Goal: Transaction & Acquisition: Purchase product/service

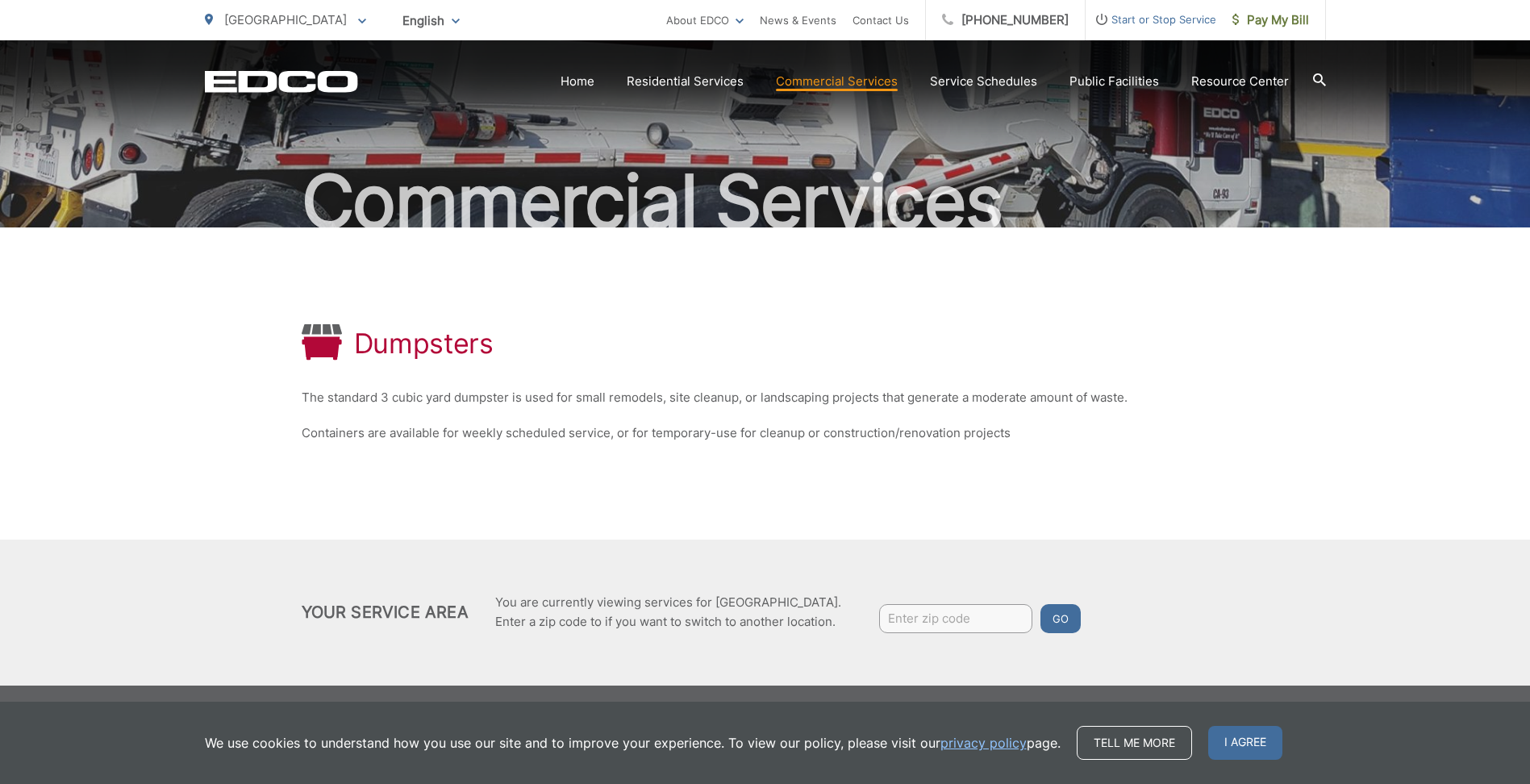
scroll to position [97, 0]
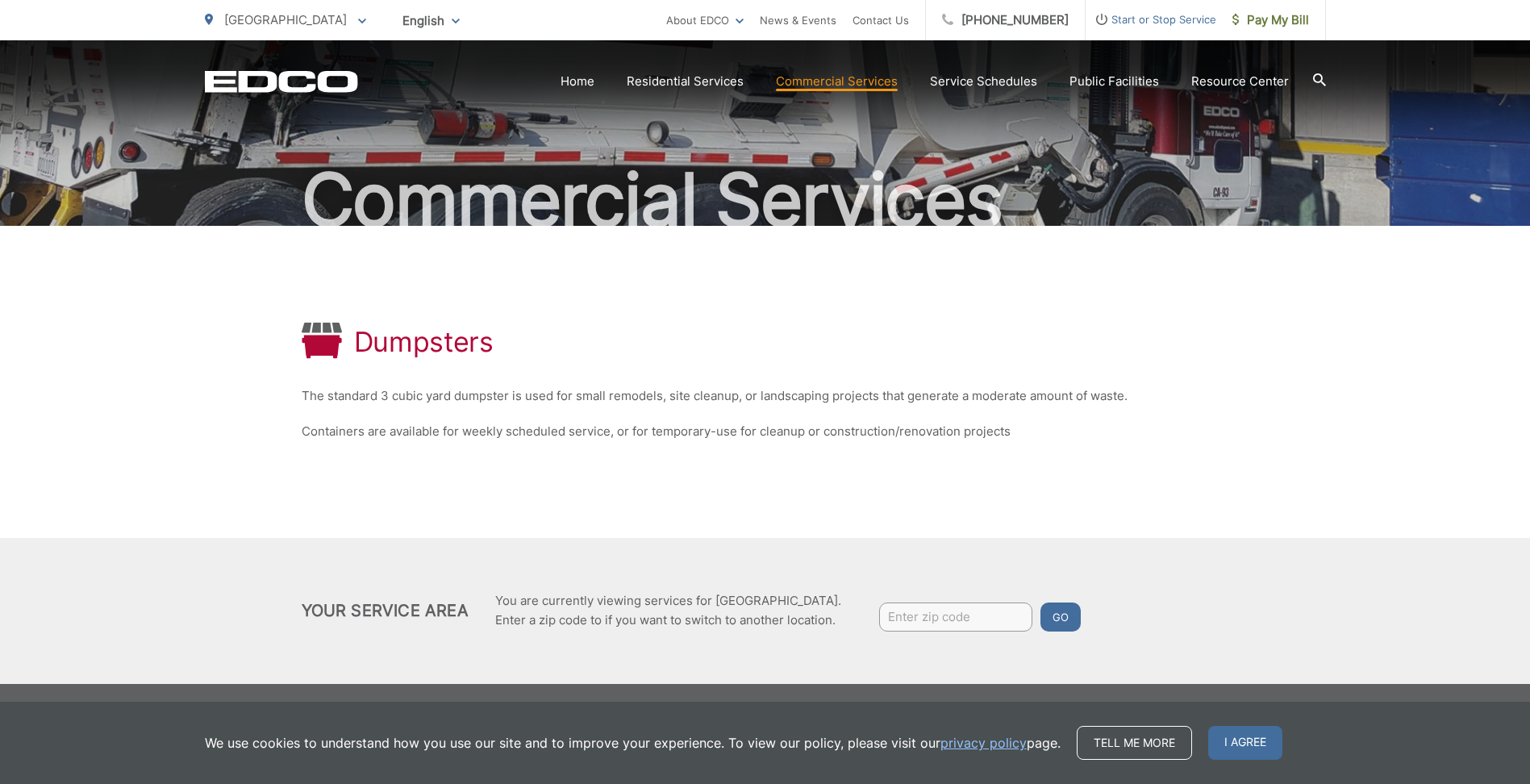
click at [920, 622] on input "Enter zip code" at bounding box center [955, 616] width 153 height 29
click at [951, 617] on input "Enter zip code" at bounding box center [955, 616] width 153 height 29
type input "91916"
click at [1048, 615] on button "Go" at bounding box center [1061, 616] width 40 height 29
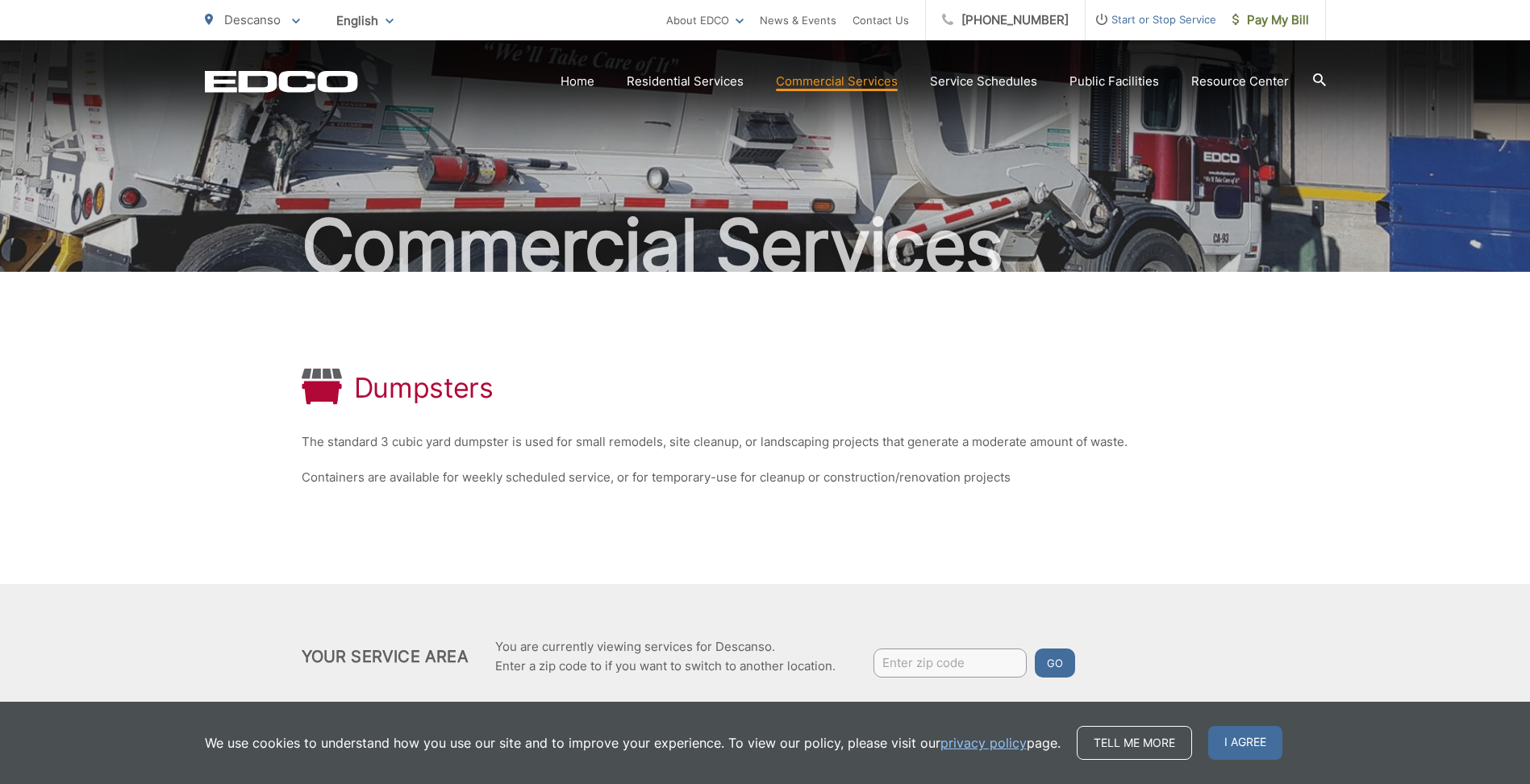
scroll to position [97, 0]
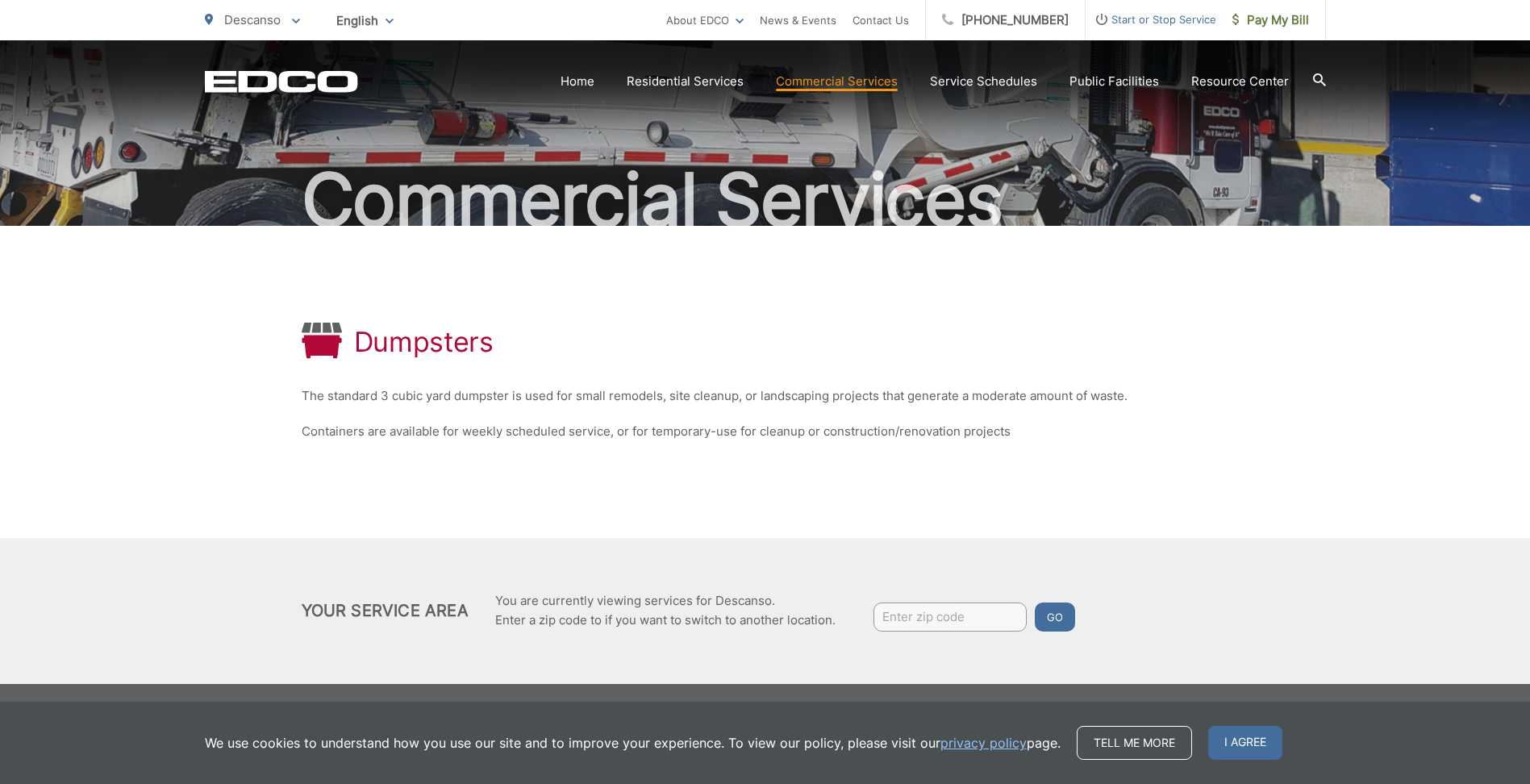
click at [0, 0] on link "Roll-Off Boxes" at bounding box center [0, 0] width 0 height 0
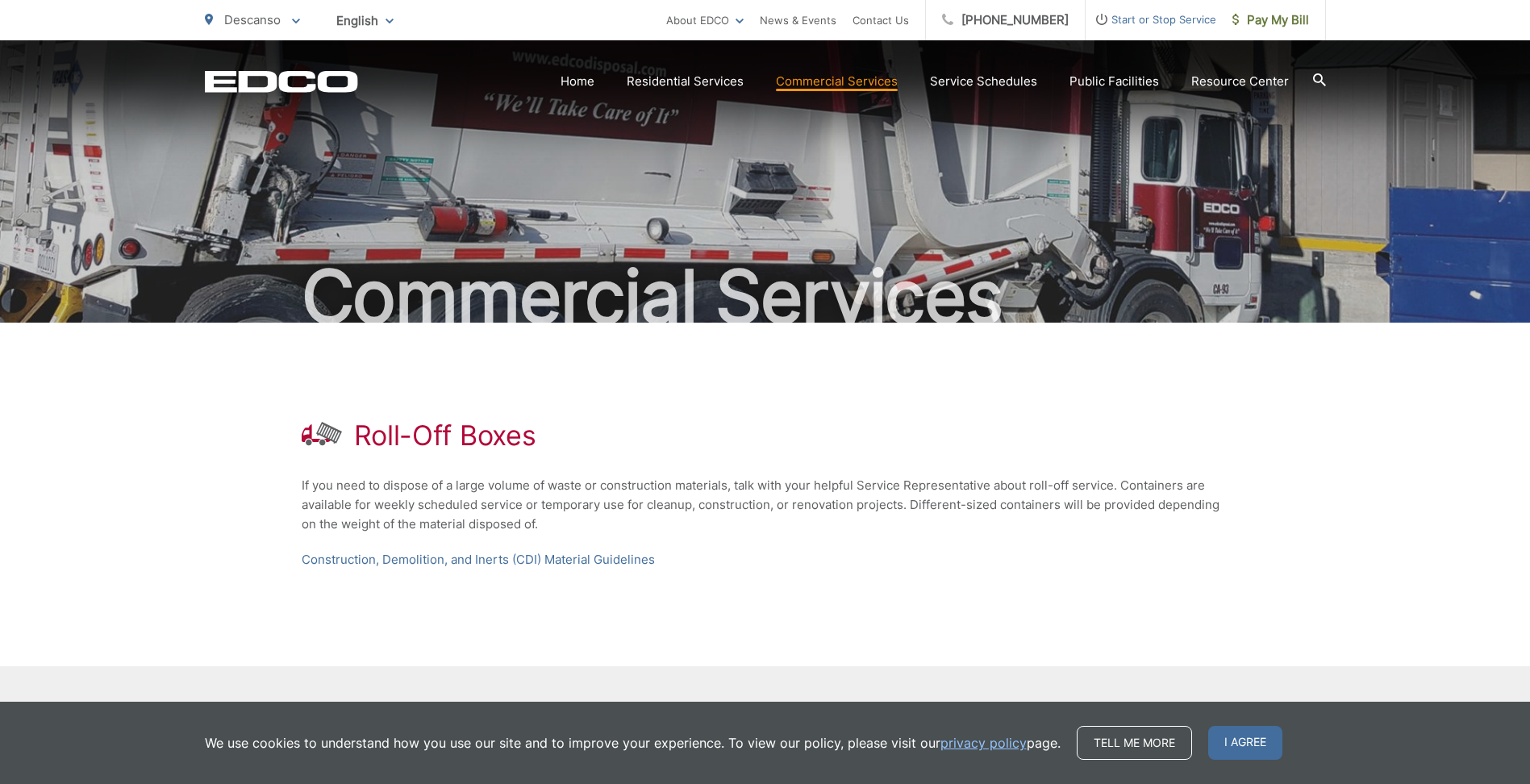
click at [423, 557] on link "Construction, Demolition, and Inerts (CDI) Material Guidelines" at bounding box center [478, 560] width 354 height 19
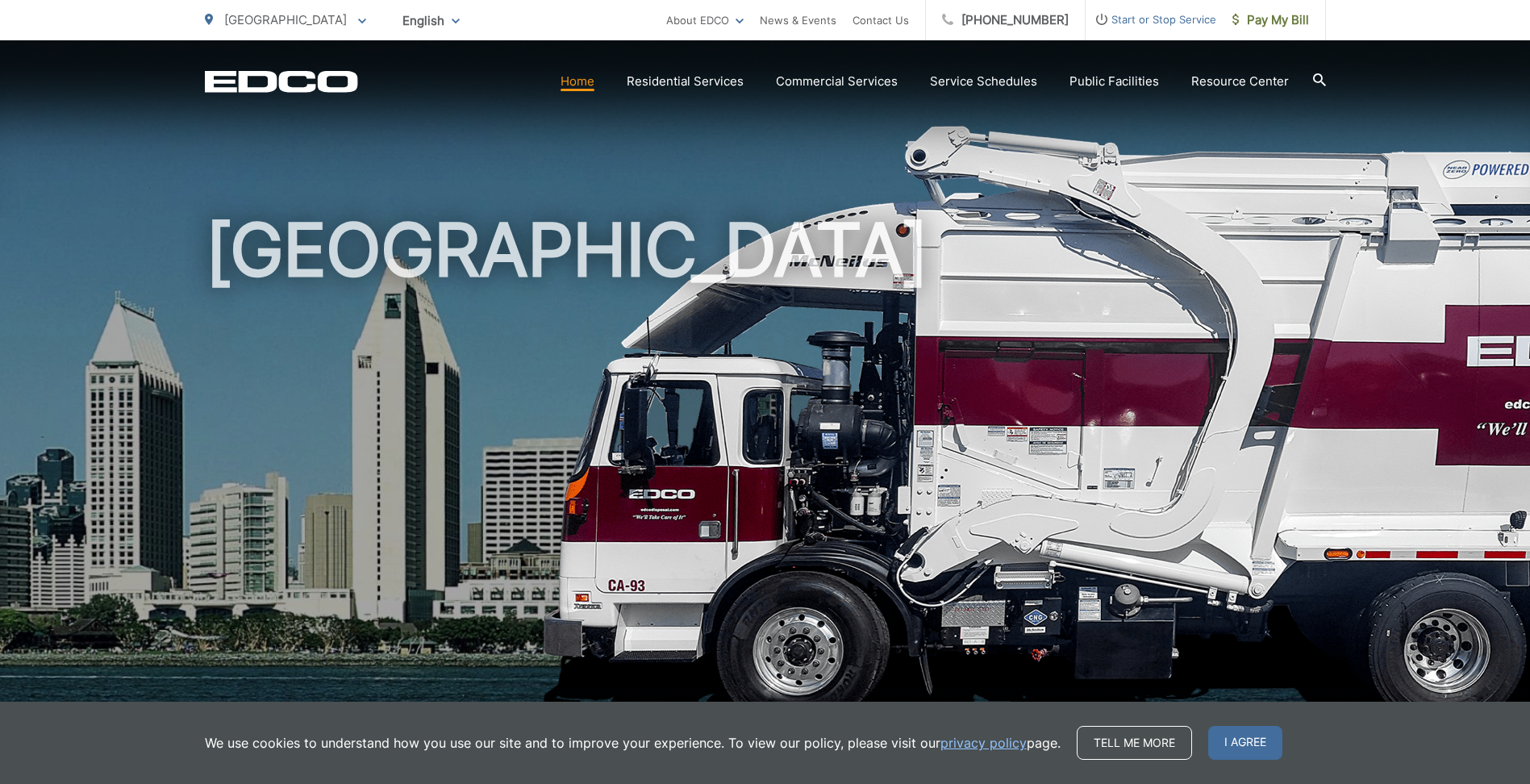
click at [0, 0] on link "Temporary Dumpster" at bounding box center [0, 0] width 0 height 0
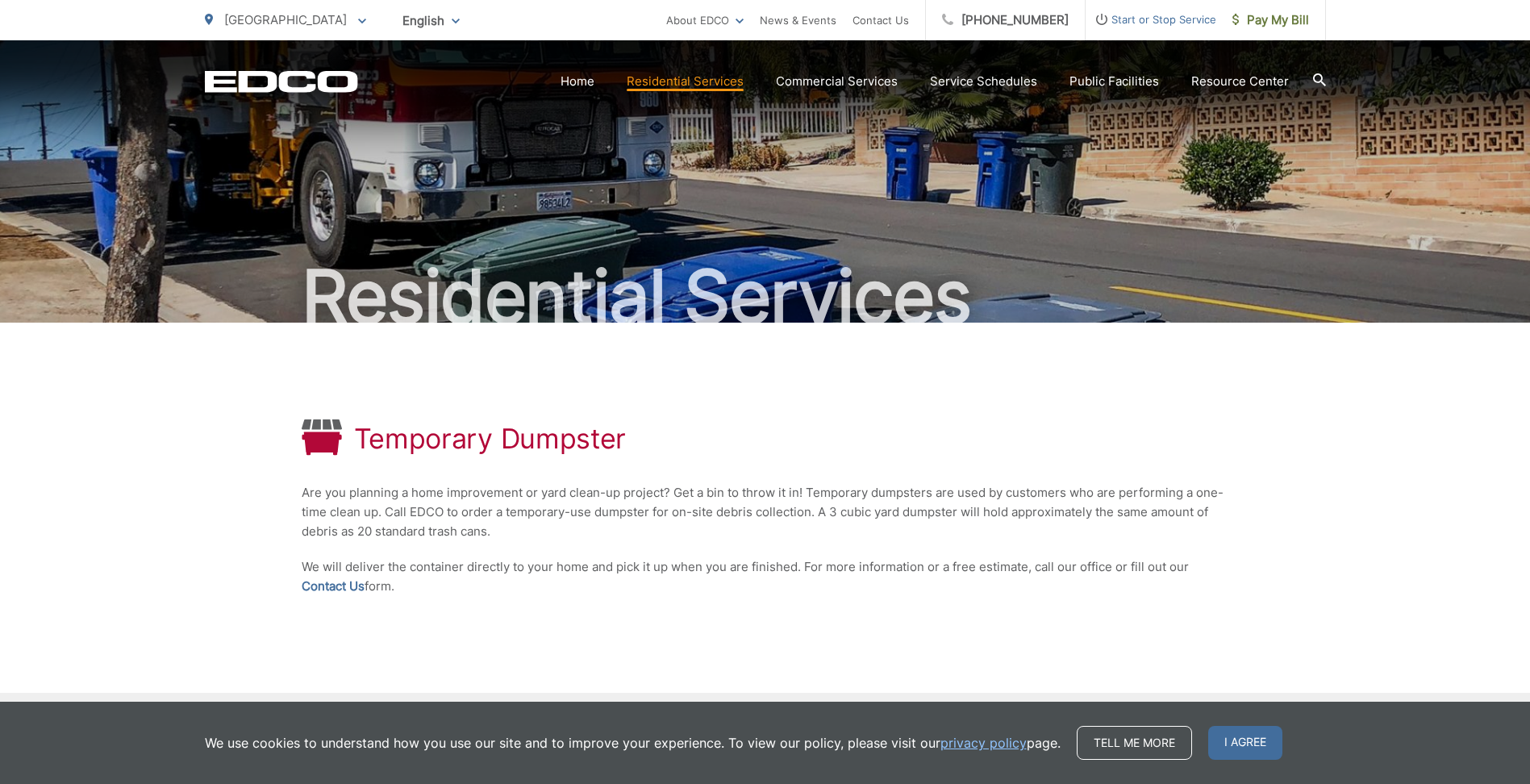
click at [0, 0] on link "Roll-Off Boxes" at bounding box center [0, 0] width 0 height 0
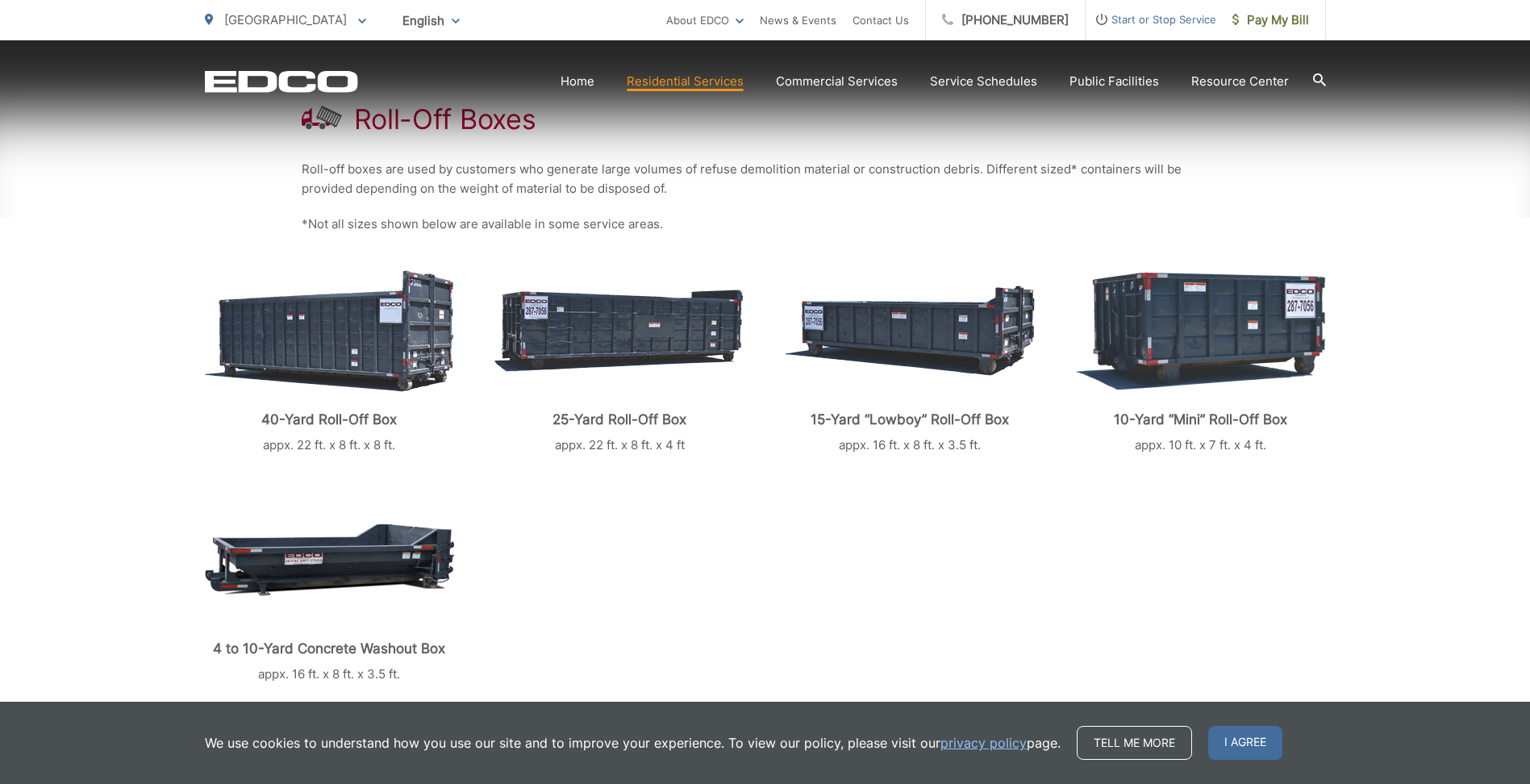
scroll to position [322, 0]
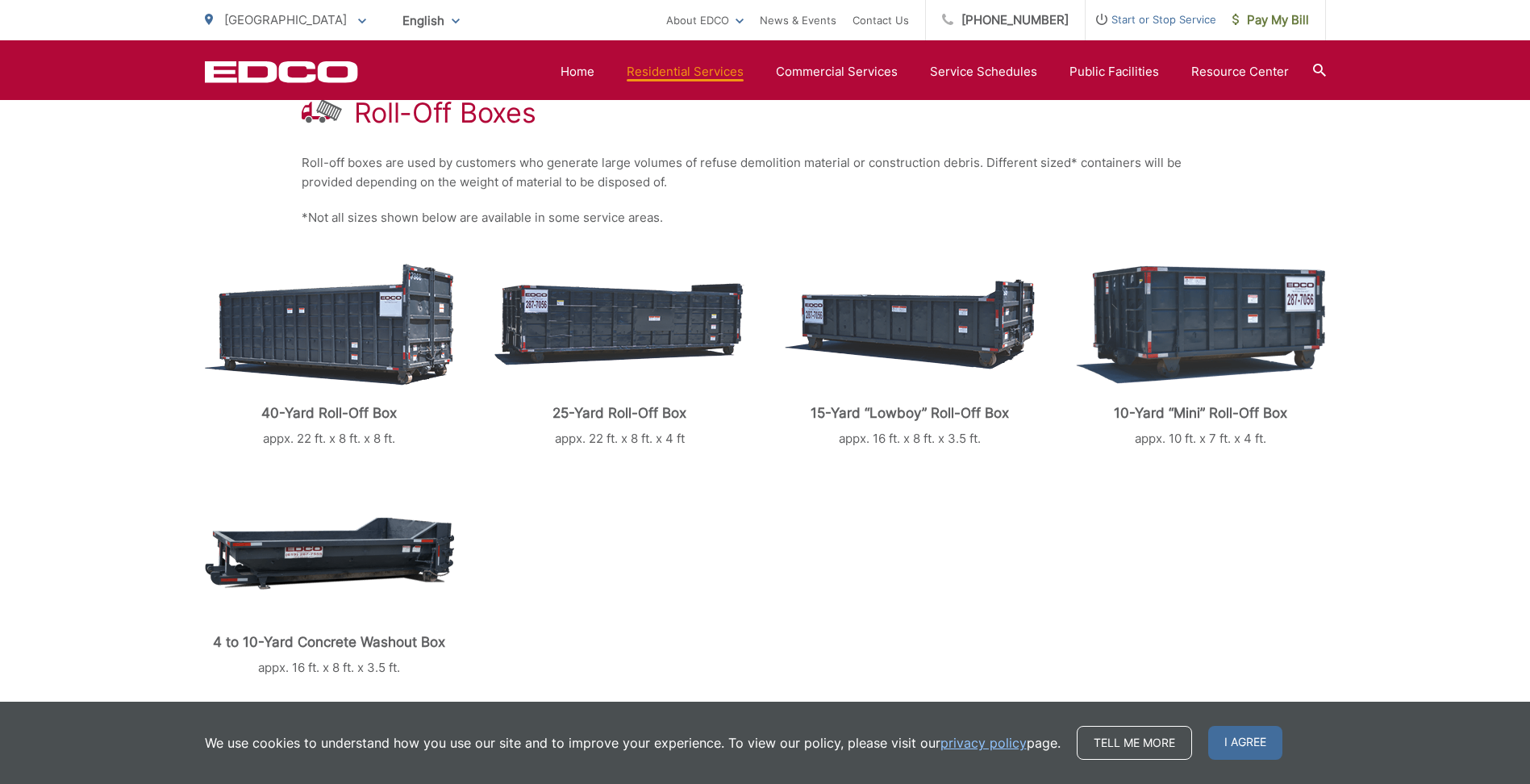
click at [368, 328] on img at bounding box center [330, 324] width 250 height 121
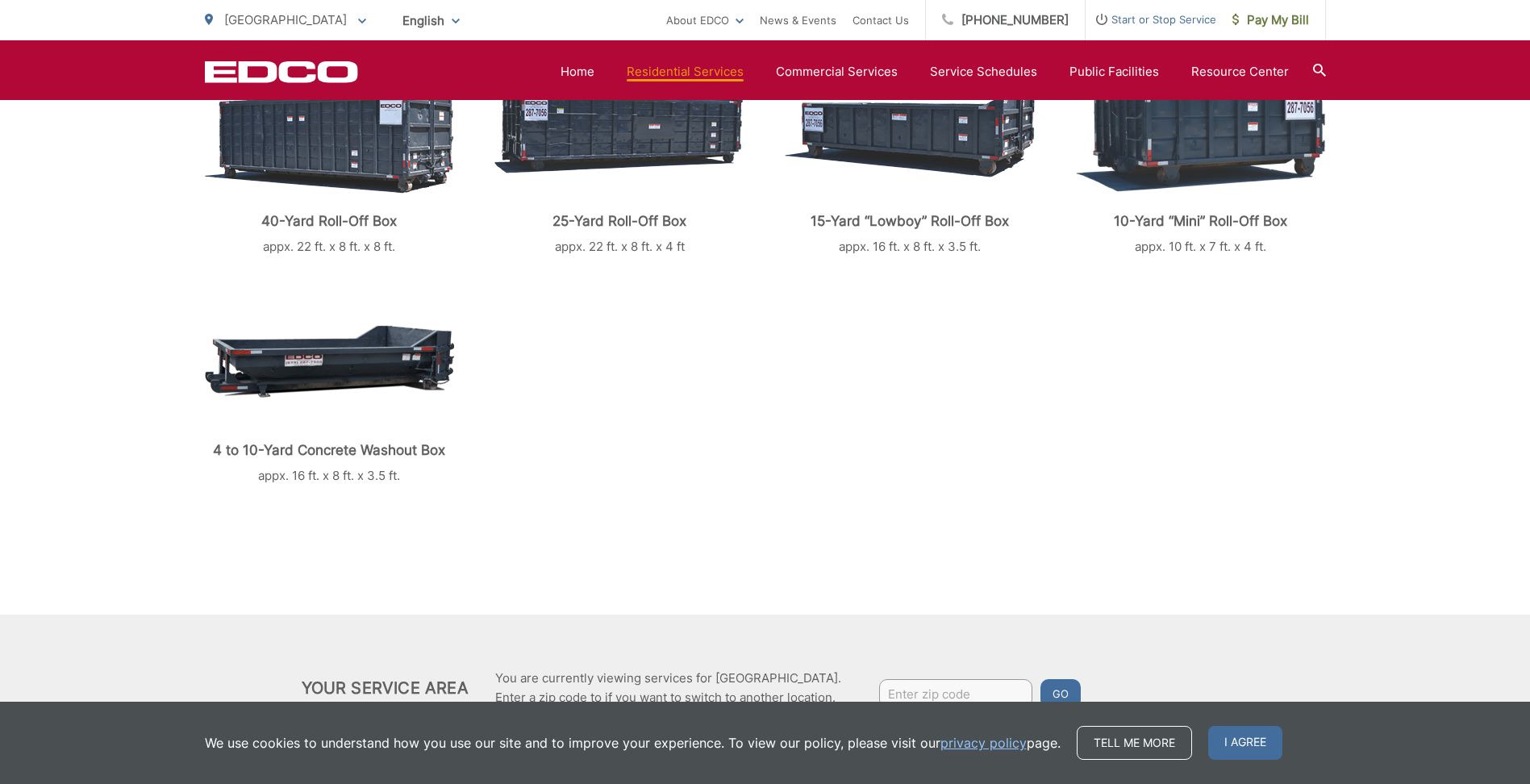
scroll to position [591, 0]
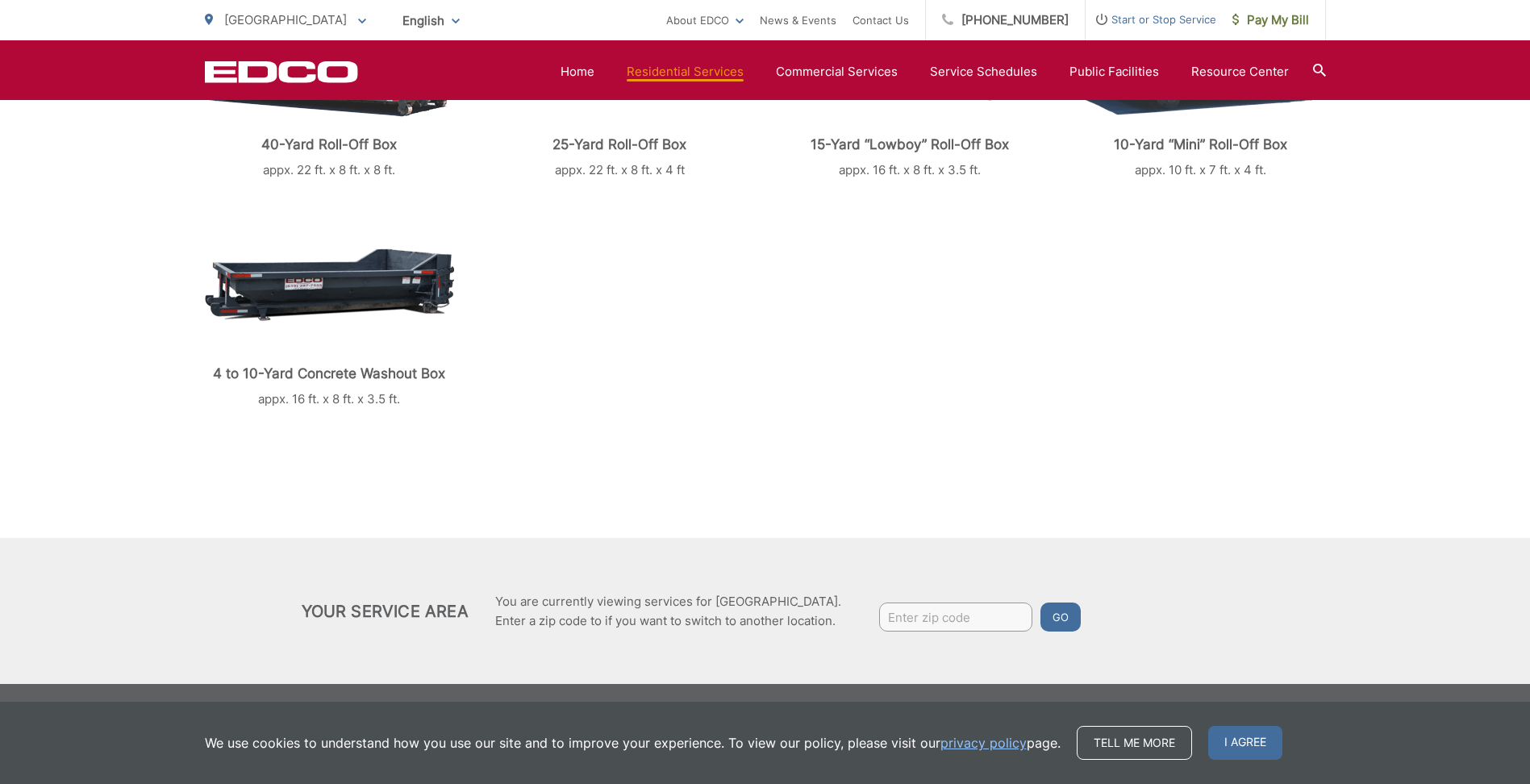
click at [928, 627] on input "Enter zip code" at bounding box center [955, 616] width 153 height 29
type input "91916"
click at [1052, 614] on button "Go" at bounding box center [1061, 616] width 40 height 29
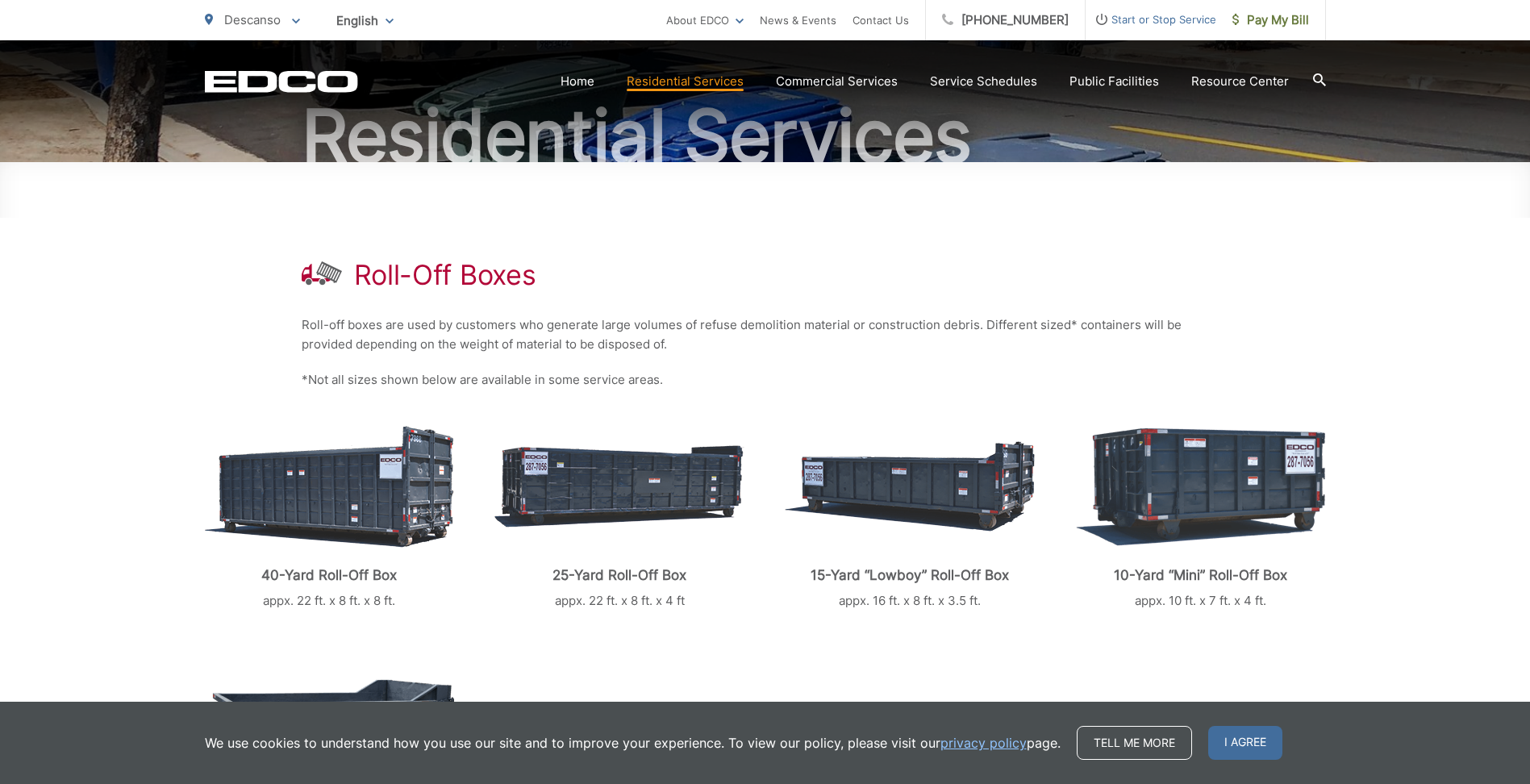
scroll to position [162, 0]
click at [401, 477] on img at bounding box center [330, 485] width 250 height 121
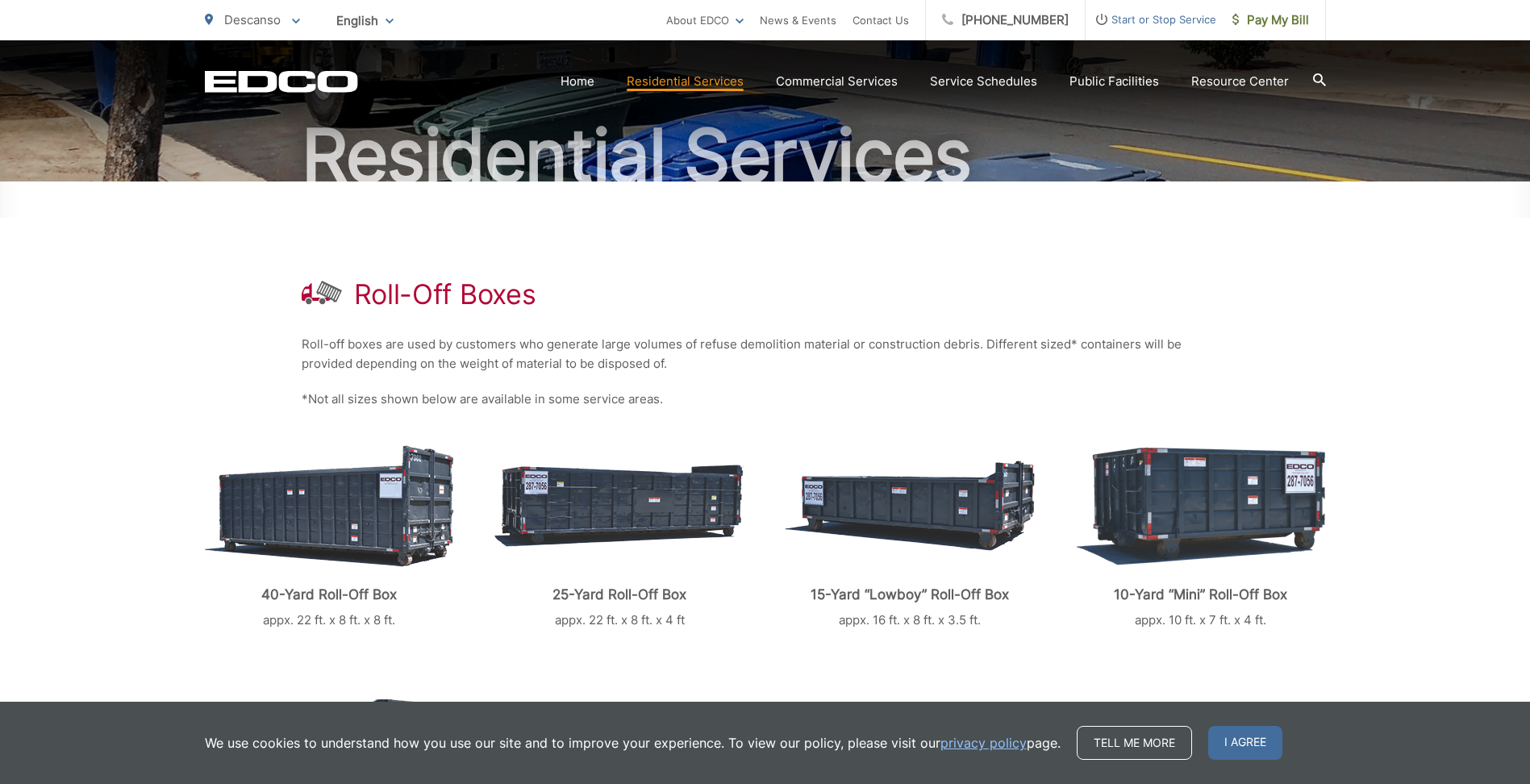
scroll to position [269, 0]
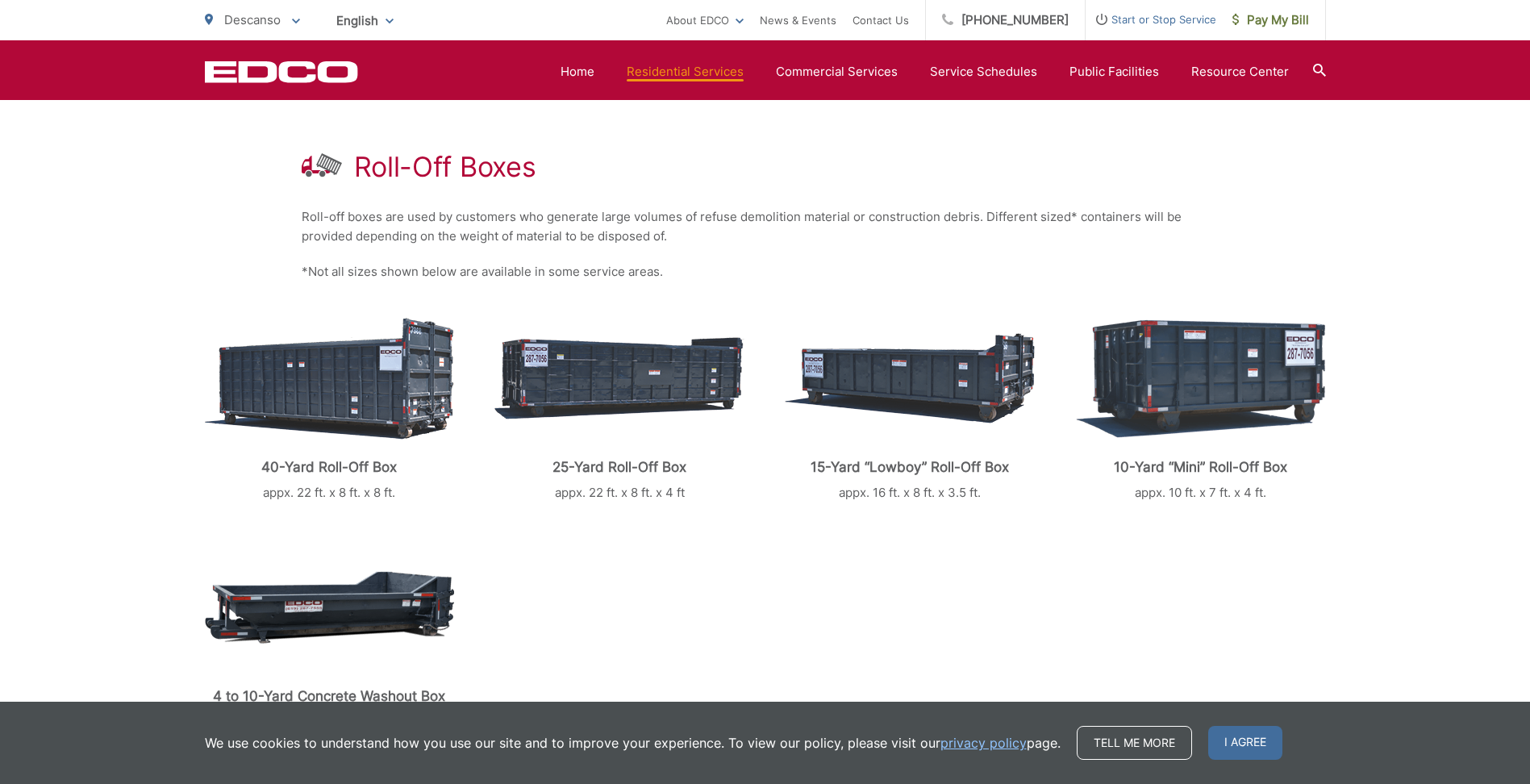
click at [1018, 72] on link "Service Schedules" at bounding box center [984, 71] width 107 height 19
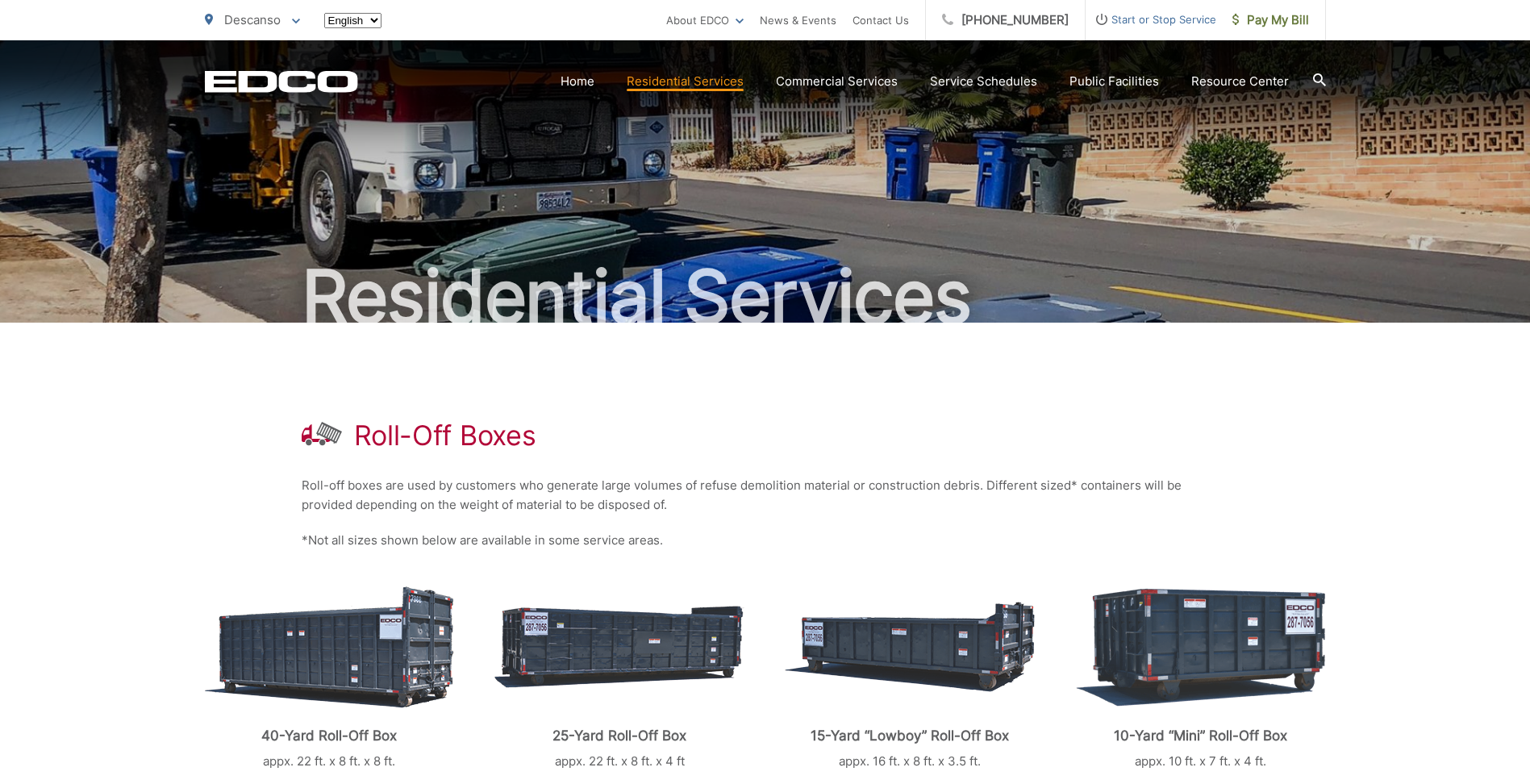
scroll to position [269, 0]
